Goal: Task Accomplishment & Management: Manage account settings

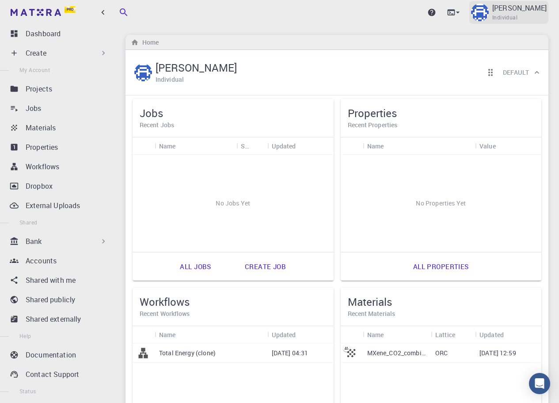
click at [529, 11] on p "Andrea" at bounding box center [520, 8] width 54 height 11
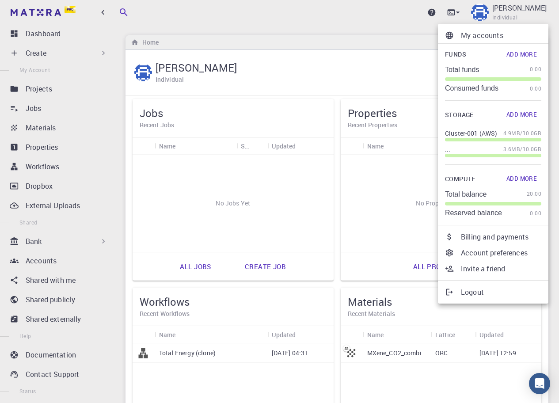
click at [522, 57] on button "Add More" at bounding box center [521, 54] width 39 height 14
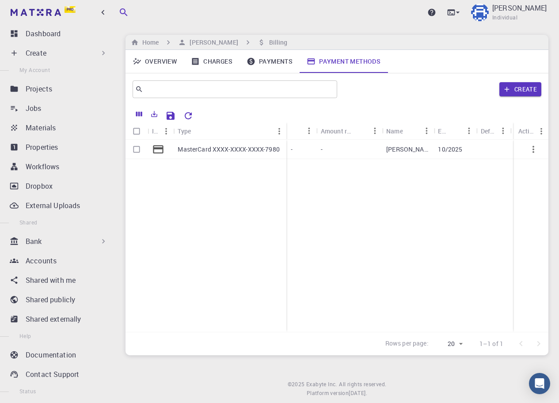
click at [276, 61] on link "Payments" at bounding box center [270, 61] width 60 height 23
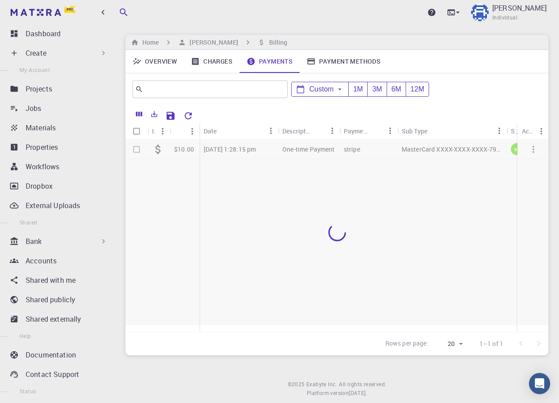
click at [216, 59] on link "Charges" at bounding box center [212, 61] width 56 height 23
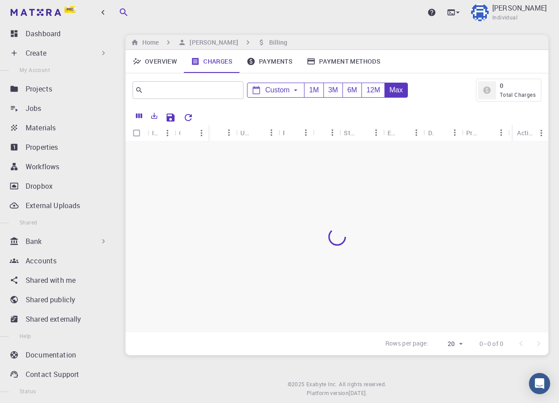
click at [172, 57] on link "Overview" at bounding box center [155, 61] width 58 height 23
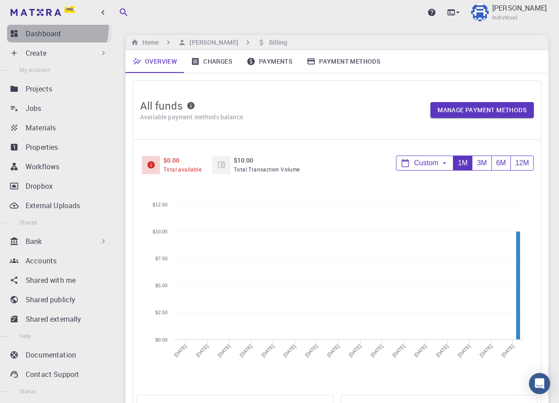
click at [37, 27] on link "Dashboard" at bounding box center [59, 34] width 104 height 18
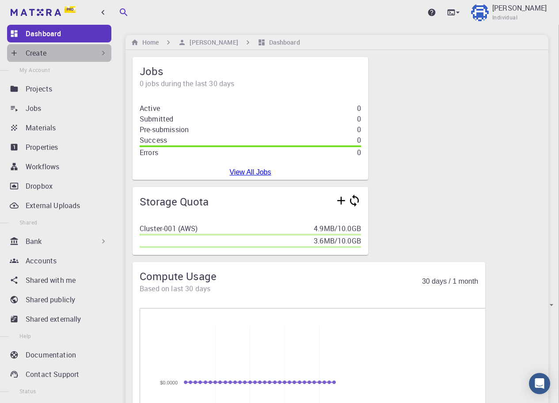
click at [73, 52] on div "Create" at bounding box center [67, 53] width 82 height 11
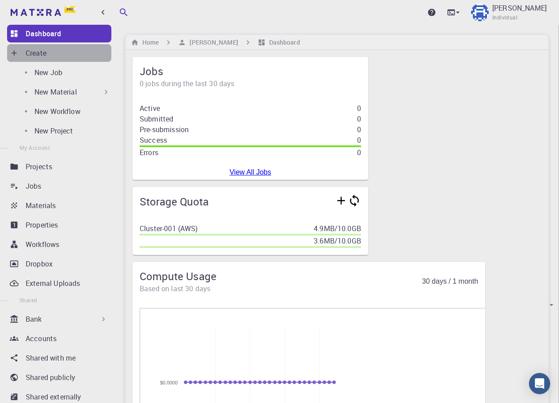
click at [62, 50] on div "Create" at bounding box center [67, 53] width 82 height 11
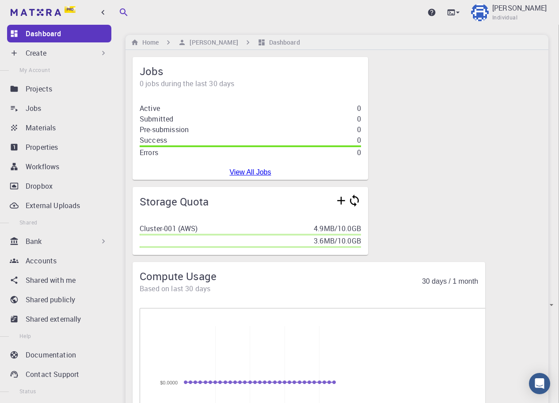
click at [62, 53] on div "Create" at bounding box center [67, 53] width 82 height 11
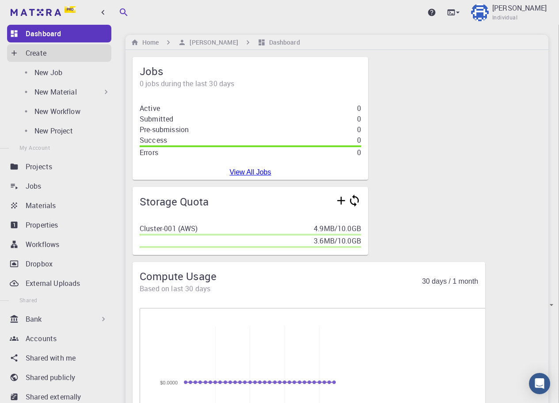
click at [53, 52] on div "Create" at bounding box center [67, 53] width 82 height 11
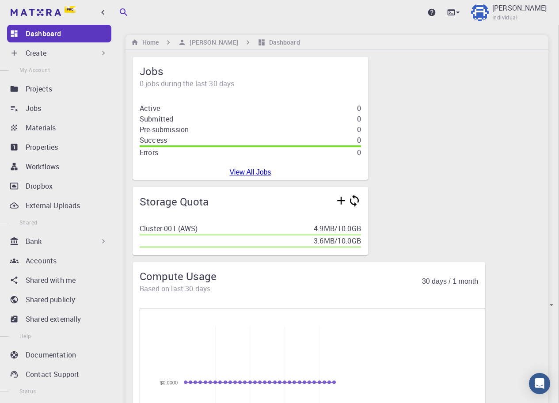
click at [51, 56] on div "Create" at bounding box center [67, 53] width 82 height 11
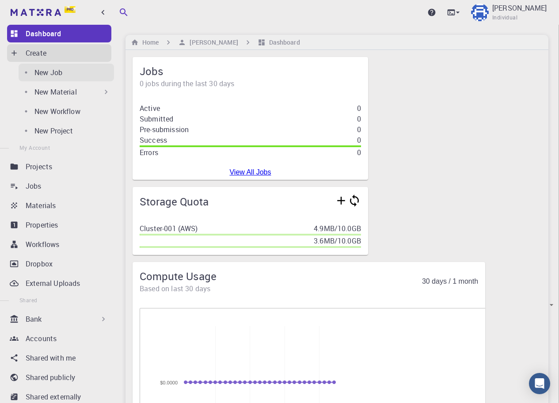
click at [54, 73] on div "New Job" at bounding box center [74, 72] width 80 height 11
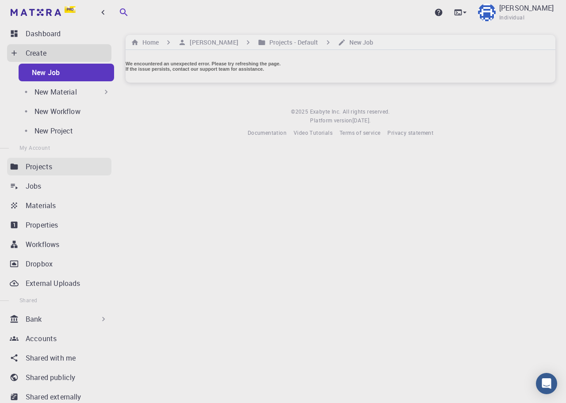
click at [52, 167] on p "Projects" at bounding box center [39, 166] width 27 height 11
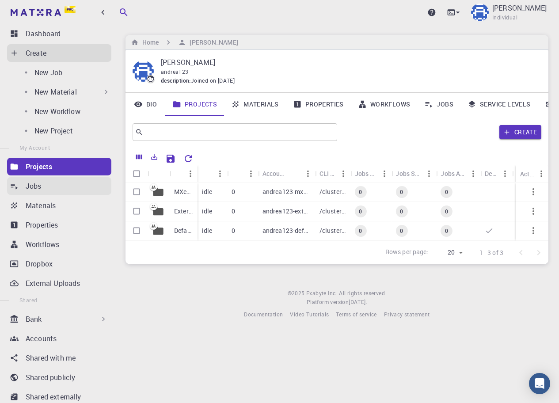
click at [53, 186] on div "Jobs" at bounding box center [69, 186] width 86 height 11
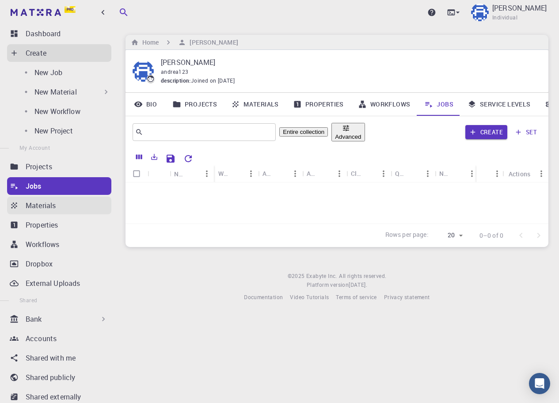
click at [54, 203] on p "Materials" at bounding box center [41, 205] width 30 height 11
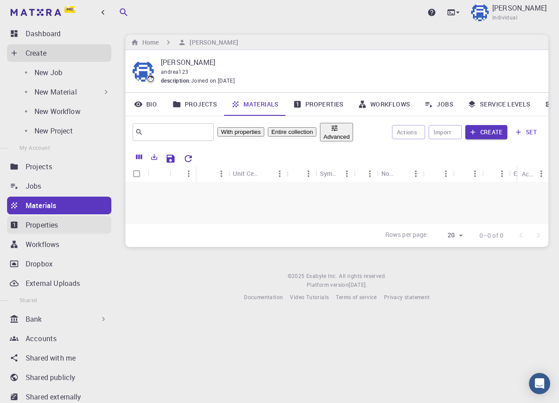
click at [55, 224] on p "Properties" at bounding box center [42, 225] width 33 height 11
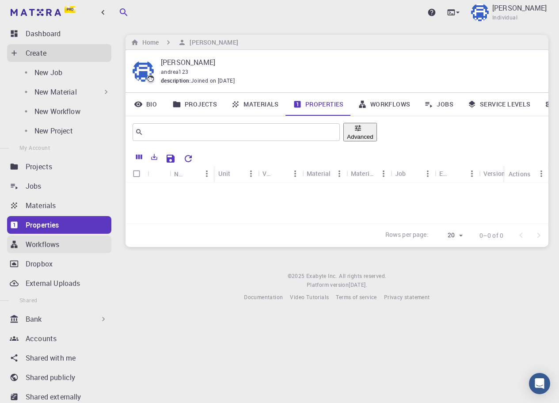
click at [54, 242] on p "Workflows" at bounding box center [43, 244] width 34 height 11
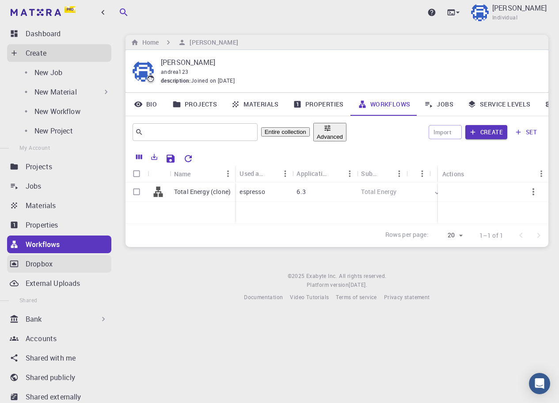
click at [54, 263] on div "Dropbox" at bounding box center [69, 264] width 86 height 11
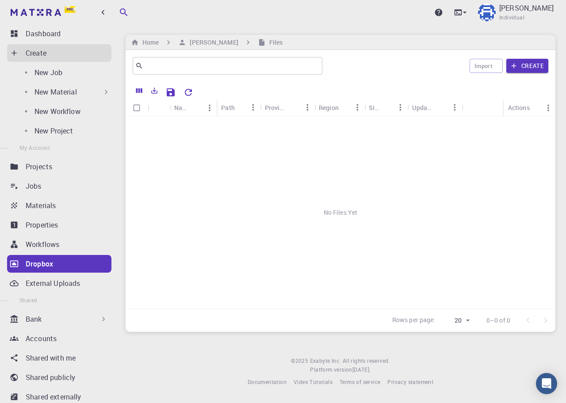
click at [57, 292] on li "Shared" at bounding box center [57, 300] width 115 height 16
click at [58, 279] on p "External Uploads" at bounding box center [53, 283] width 54 height 11
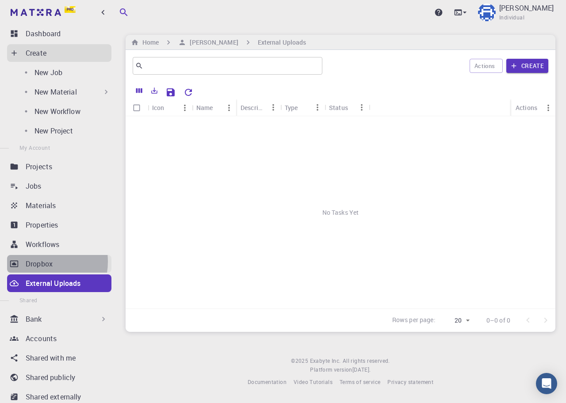
click at [37, 262] on p "Dropbox" at bounding box center [39, 264] width 27 height 11
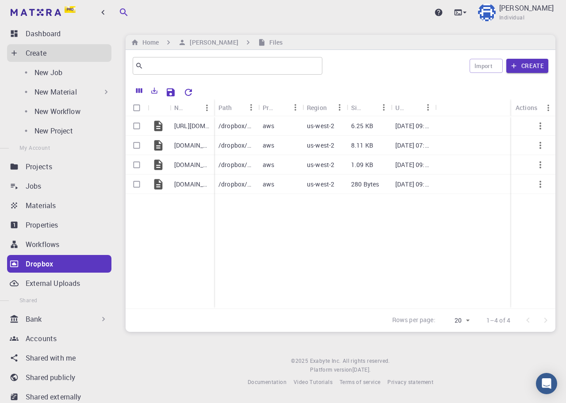
click at [35, 322] on p "Bank" at bounding box center [34, 319] width 16 height 11
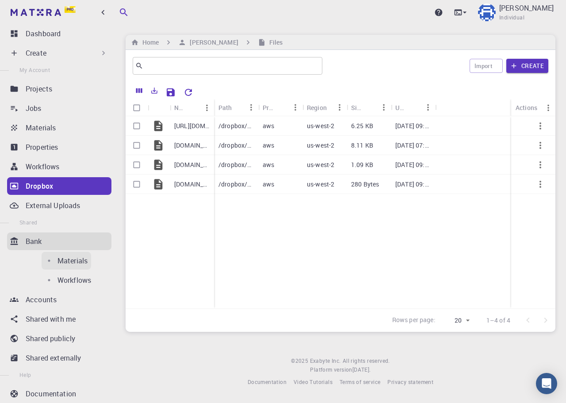
click at [57, 260] on p "Materials" at bounding box center [72, 261] width 30 height 11
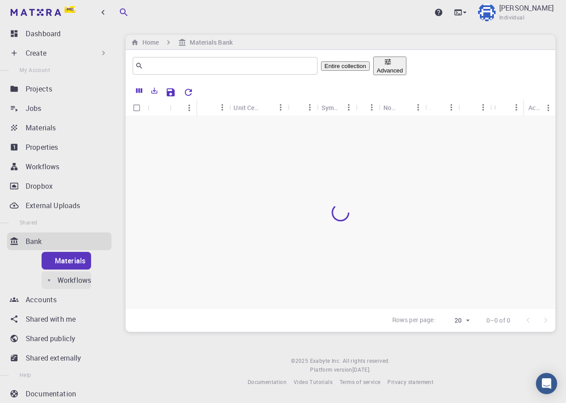
click at [57, 278] on p "Workflows" at bounding box center [74, 280] width 34 height 11
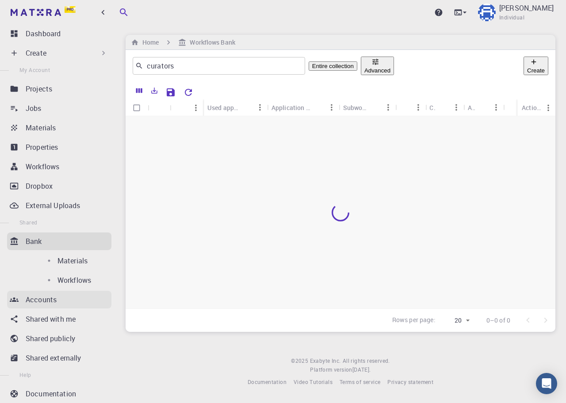
click at [36, 308] on link "Accounts" at bounding box center [59, 300] width 104 height 18
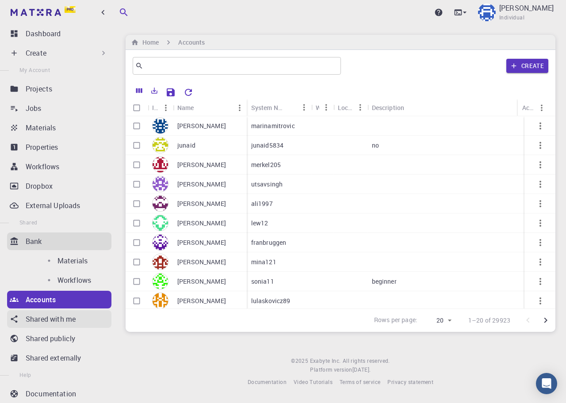
click at [41, 325] on link "Shared with me" at bounding box center [59, 319] width 104 height 18
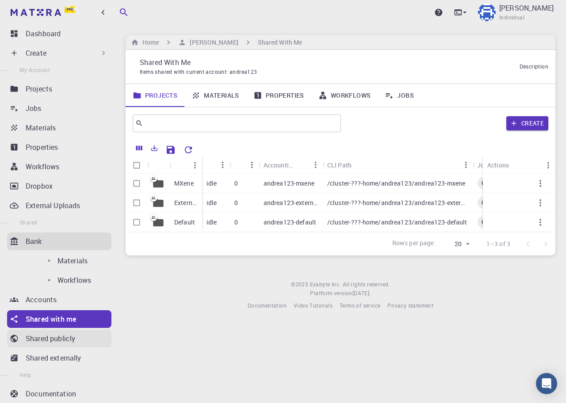
click at [41, 340] on p "Shared publicly" at bounding box center [51, 338] width 50 height 11
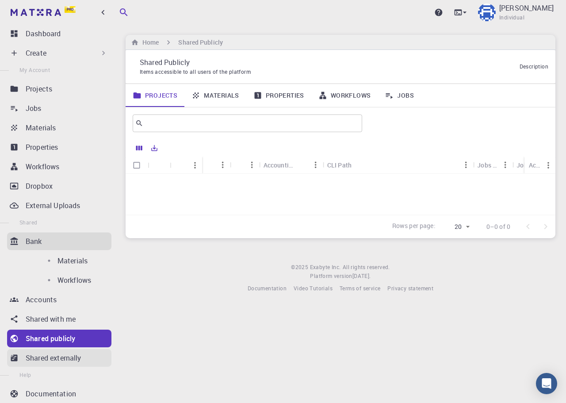
click at [45, 356] on p "Shared externally" at bounding box center [54, 358] width 56 height 11
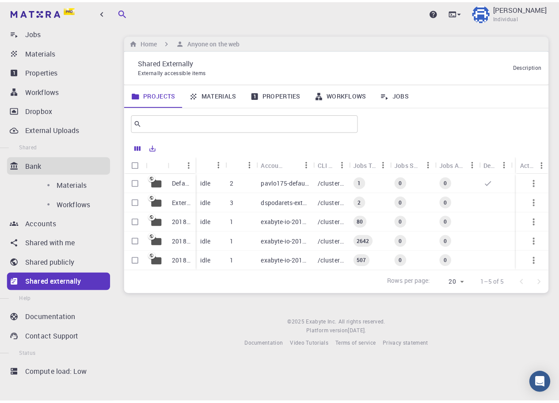
scroll to position [76, 0]
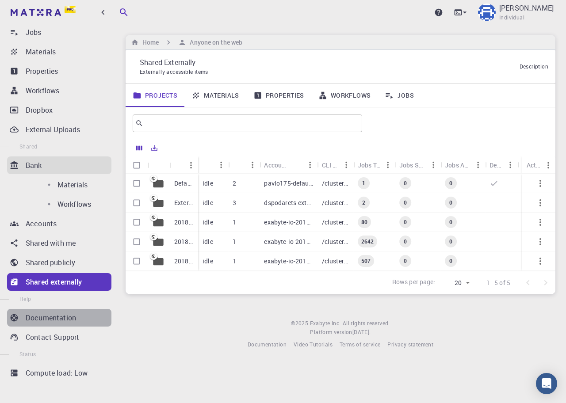
click at [61, 317] on p "Documentation" at bounding box center [51, 318] width 50 height 11
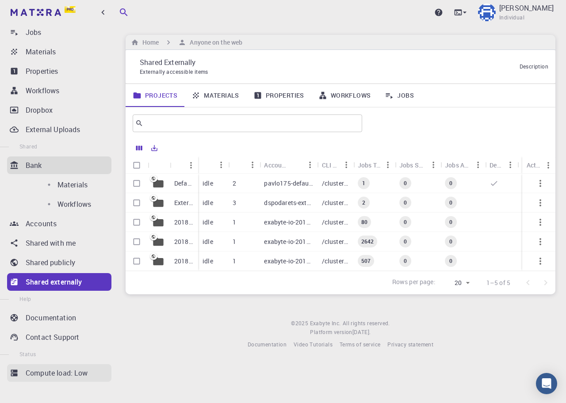
click at [49, 369] on p "Compute load: Low" at bounding box center [57, 373] width 62 height 11
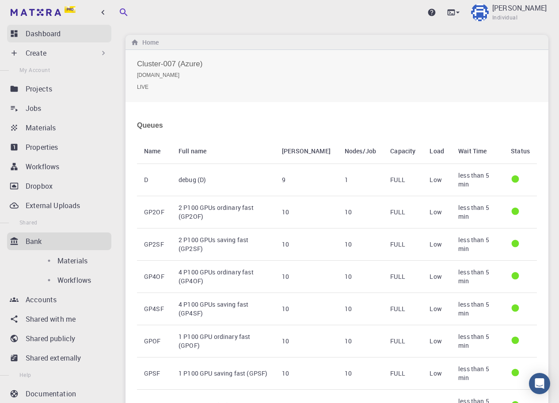
click at [71, 35] on div "Dashboard" at bounding box center [69, 33] width 86 height 11
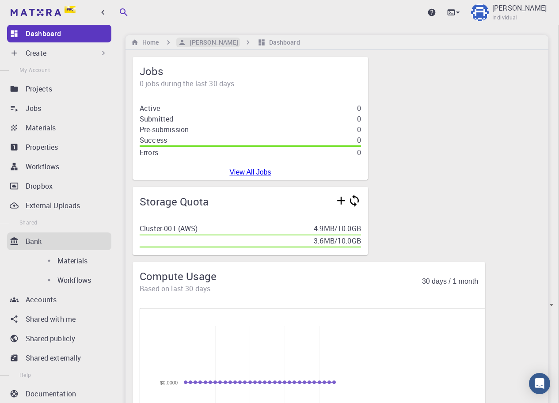
click at [203, 38] on h6 "Andrea" at bounding box center [212, 43] width 52 height 10
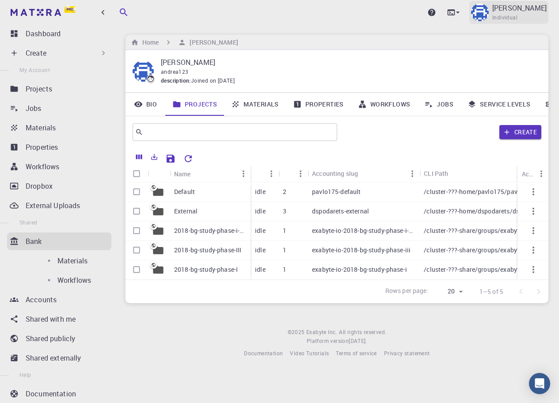
click at [489, 16] on img at bounding box center [480, 13] width 18 height 18
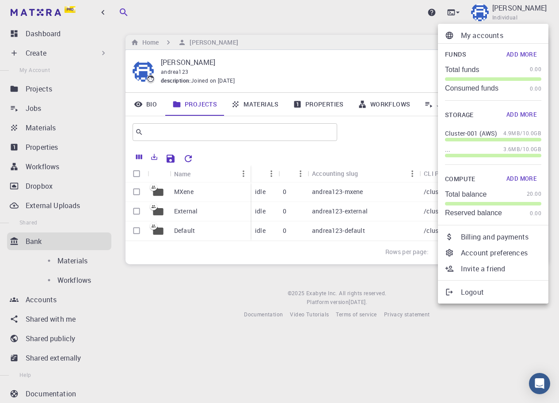
click at [493, 39] on p "My accounts" at bounding box center [501, 35] width 80 height 11
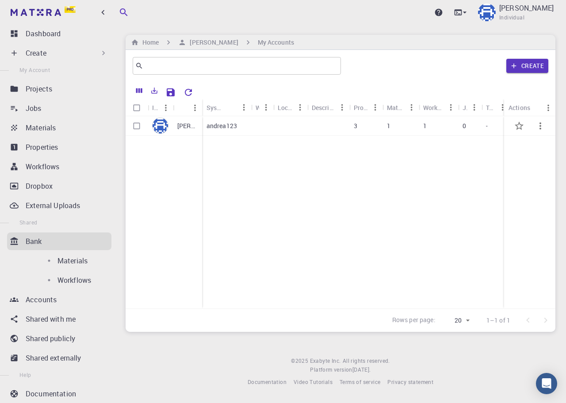
click at [268, 125] on div at bounding box center [262, 125] width 22 height 19
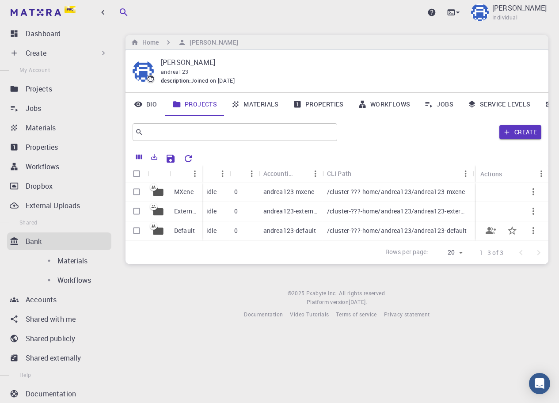
click at [533, 232] on icon "button" at bounding box center [533, 231] width 11 height 11
click at [391, 281] on div at bounding box center [279, 201] width 559 height 403
click at [71, 6] on div "Pro" at bounding box center [70, 9] width 11 height 7
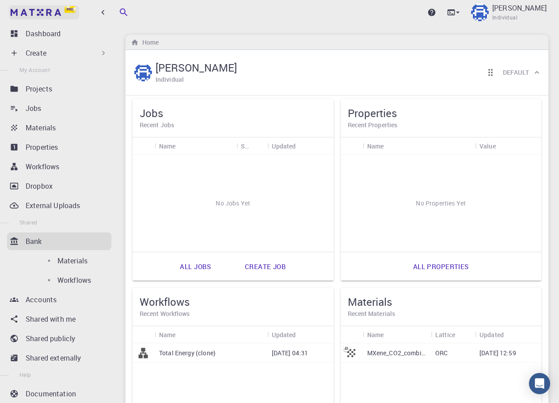
click at [65, 8] on div "Pro" at bounding box center [70, 9] width 11 height 7
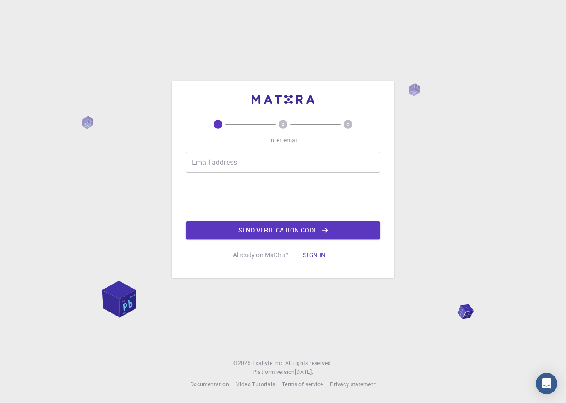
click at [312, 253] on button "Sign in" at bounding box center [314, 255] width 37 height 18
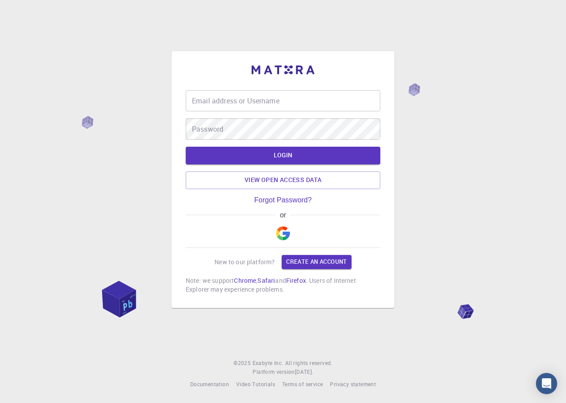
click at [274, 112] on div "Email address or Username Email address or Username Password Password" at bounding box center [283, 115] width 195 height 50
click at [272, 106] on input "Email address or Username" at bounding box center [283, 100] width 195 height 21
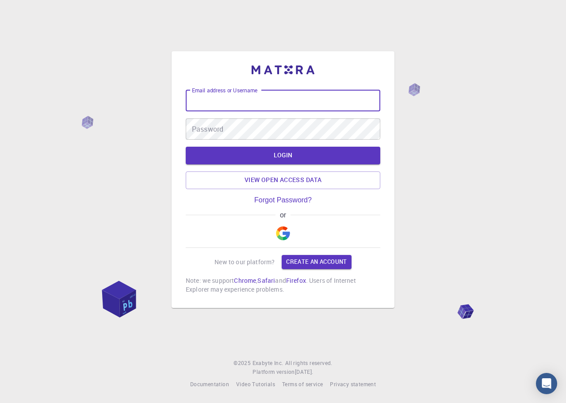
type input "[PERSON_NAME][EMAIL_ADDRESS][PERSON_NAME][DOMAIN_NAME]"
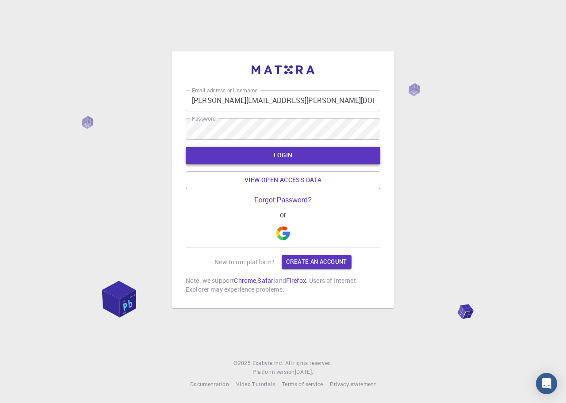
click at [284, 153] on button "LOGIN" at bounding box center [283, 156] width 195 height 18
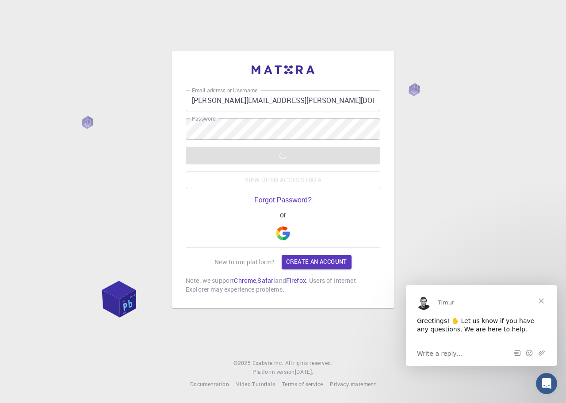
click at [539, 305] on span "Close" at bounding box center [541, 301] width 32 height 32
